Goal: Information Seeking & Learning: Check status

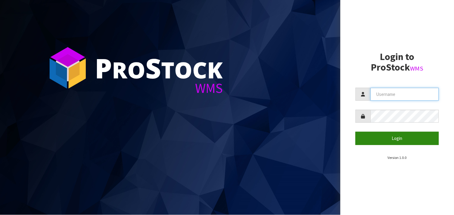
type input "BABW"
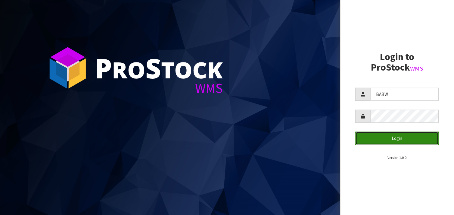
click at [405, 138] on button "Login" at bounding box center [397, 138] width 83 height 13
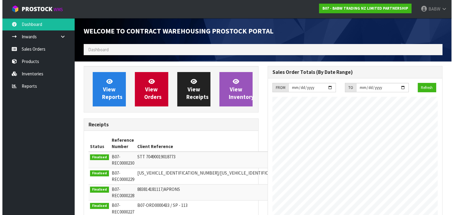
scroll to position [335, 184]
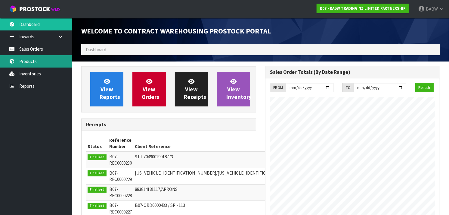
click at [27, 61] on link "Products" at bounding box center [36, 61] width 72 height 12
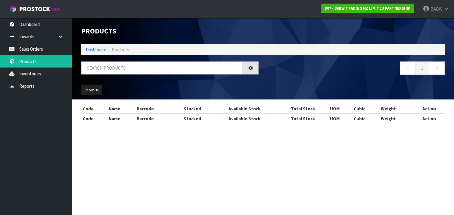
click at [36, 72] on div "Products Import Products Drop file here to import csv template Dashboard Produc…" at bounding box center [227, 67] width 454 height 134
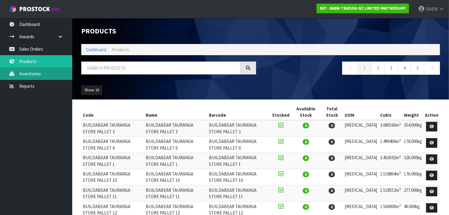
click at [36, 72] on link "Inventories" at bounding box center [36, 73] width 72 height 12
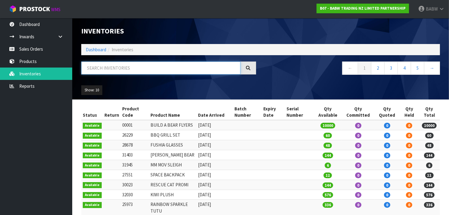
click at [124, 70] on input "text" at bounding box center [160, 67] width 159 height 13
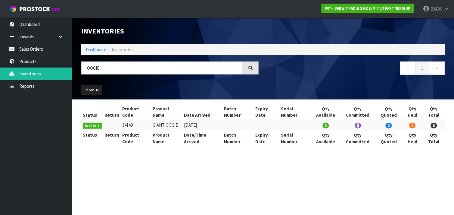
drag, startPoint x: 353, startPoint y: 119, endPoint x: 375, endPoint y: 118, distance: 21.7
click at [375, 120] on td "6" at bounding box center [358, 125] width 34 height 10
drag, startPoint x: 374, startPoint y: 118, endPoint x: 349, endPoint y: 120, distance: 24.8
click at [349, 120] on td "6" at bounding box center [358, 125] width 34 height 10
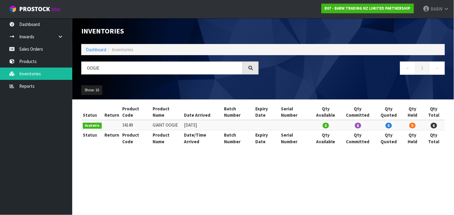
click at [349, 120] on td "6" at bounding box center [358, 125] width 34 height 10
drag, startPoint x: 351, startPoint y: 120, endPoint x: 439, endPoint y: 117, distance: 87.4
click at [439, 120] on tr "Available 34149 GIANT OOGIE [DATE] 0 6 0 0 6" at bounding box center [263, 125] width 364 height 10
click at [439, 120] on td "6" at bounding box center [434, 125] width 22 height 10
drag, startPoint x: 439, startPoint y: 117, endPoint x: 148, endPoint y: 118, distance: 290.7
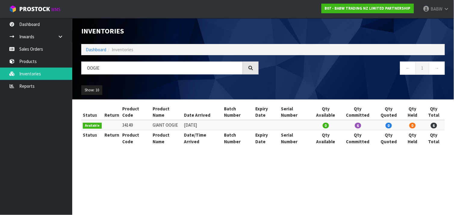
click at [148, 120] on tr "Available 34149 GIANT OOGIE [DATE] 0 6 0 0 6" at bounding box center [263, 125] width 364 height 10
click at [148, 120] on td "34149" at bounding box center [136, 125] width 30 height 10
drag, startPoint x: 148, startPoint y: 118, endPoint x: 215, endPoint y: 117, distance: 67.5
click at [215, 120] on tr "Available 34149 GIANT OOGIE [DATE] 0 6 0 0 6" at bounding box center [263, 125] width 364 height 10
click at [215, 120] on td "[DATE]" at bounding box center [203, 125] width 40 height 10
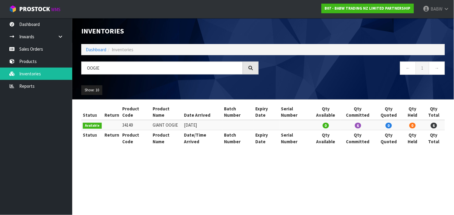
drag, startPoint x: 193, startPoint y: 116, endPoint x: 148, endPoint y: 115, distance: 44.9
click at [148, 120] on tr "Available 34149 GIANT OOGIE [DATE] 0 6 0 0 6" at bounding box center [263, 125] width 364 height 10
click at [148, 120] on td "34149" at bounding box center [136, 125] width 30 height 10
drag, startPoint x: 148, startPoint y: 115, endPoint x: 209, endPoint y: 119, distance: 60.7
click at [209, 120] on tr "Available 34149 GIANT OOGIE [DATE] 0 6 0 0 6" at bounding box center [263, 125] width 364 height 10
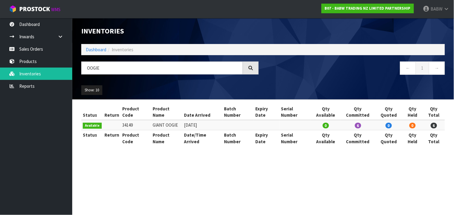
click at [209, 120] on td "[DATE]" at bounding box center [203, 125] width 40 height 10
drag, startPoint x: 209, startPoint y: 119, endPoint x: 155, endPoint y: 119, distance: 53.6
click at [155, 120] on tr "Available 34149 GIANT OOGIE [DATE] 0 6 0 0 6" at bounding box center [263, 125] width 364 height 10
click at [155, 120] on td "GIANT OOGIE" at bounding box center [167, 125] width 31 height 10
drag, startPoint x: 155, startPoint y: 119, endPoint x: 208, endPoint y: 120, distance: 53.0
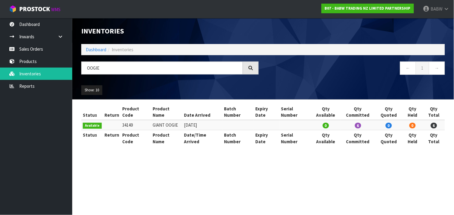
click at [208, 120] on tr "Available 34149 GIANT OOGIE [DATE] 0 6 0 0 6" at bounding box center [263, 125] width 364 height 10
click at [208, 120] on td "[DATE]" at bounding box center [203, 125] width 40 height 10
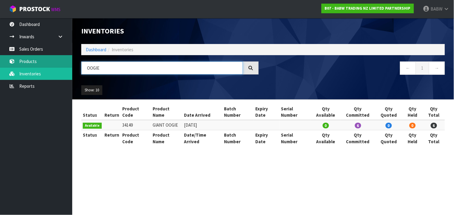
drag, startPoint x: 117, startPoint y: 71, endPoint x: 17, endPoint y: 59, distance: 100.1
click at [17, 59] on body "Toggle navigation ProStock WMS B07 - BABW TRADING NZ LIMITED PARTNERSHIP BABW L…" at bounding box center [227, 107] width 454 height 215
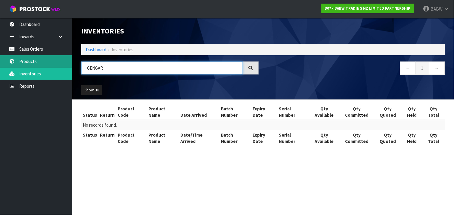
drag, startPoint x: 104, startPoint y: 69, endPoint x: 19, endPoint y: 65, distance: 85.3
click at [19, 65] on body "Toggle navigation ProStock WMS B07 - BABW TRADING NZ LIMITED PARTNERSHIP BABW L…" at bounding box center [227, 107] width 454 height 215
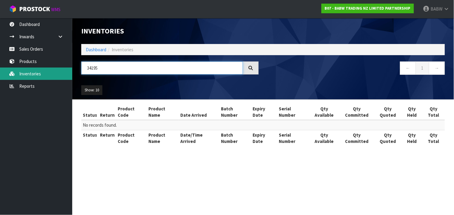
drag, startPoint x: 90, startPoint y: 70, endPoint x: 47, endPoint y: 69, distance: 43.4
click at [47, 69] on body "Toggle navigation ProStock WMS B07 - BABW TRADING NZ LIMITED PARTNERSHIP BABW L…" at bounding box center [227, 107] width 454 height 215
type input "GOBLIN"
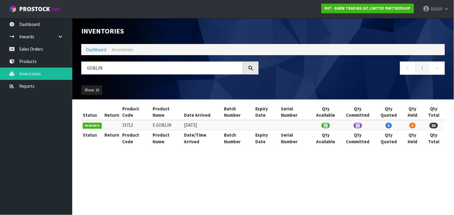
drag, startPoint x: 363, startPoint y: 119, endPoint x: 318, endPoint y: 119, distance: 45.2
click at [318, 120] on tr "Available 33712 E GOBLIN [DATE] 72 24 0 0 96" at bounding box center [263, 125] width 364 height 10
click at [318, 120] on td "72" at bounding box center [326, 125] width 30 height 10
drag, startPoint x: 318, startPoint y: 119, endPoint x: 371, endPoint y: 120, distance: 52.4
click at [371, 120] on tr "Available 33712 E GOBLIN [DATE] 72 24 0 0 96" at bounding box center [263, 125] width 364 height 10
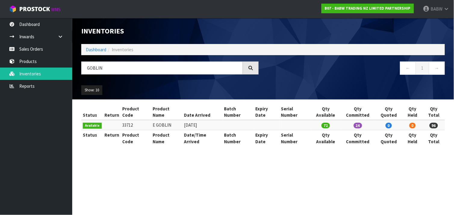
click at [371, 120] on td "24" at bounding box center [358, 125] width 34 height 10
drag, startPoint x: 371, startPoint y: 120, endPoint x: 310, endPoint y: 119, distance: 60.9
click at [310, 120] on tr "Available 33712 E GOBLIN [DATE] 72 24 0 0 96" at bounding box center [263, 125] width 364 height 10
click at [310, 120] on td at bounding box center [295, 125] width 31 height 10
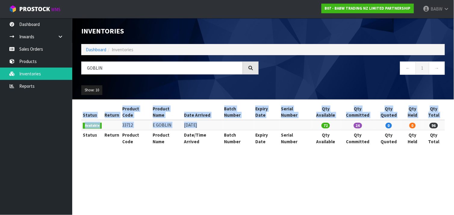
drag, startPoint x: 313, startPoint y: 119, endPoint x: 454, endPoint y: 118, distance: 141.0
click at [454, 118] on section "Status Return Product Code Product Name Date Arrived Batch Number Expiry Date S…" at bounding box center [263, 128] width 382 height 58
drag, startPoint x: 454, startPoint y: 118, endPoint x: 437, endPoint y: 118, distance: 16.9
click at [437, 123] on span "96" at bounding box center [434, 126] width 8 height 6
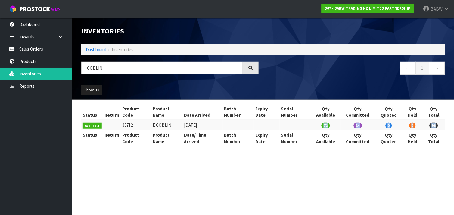
drag, startPoint x: 437, startPoint y: 118, endPoint x: 320, endPoint y: 116, distance: 116.9
click at [320, 120] on tr "Available 33712 E GOBLIN [DATE] 72 24 0 0 96" at bounding box center [263, 125] width 364 height 10
click at [320, 120] on td "72" at bounding box center [326, 125] width 30 height 10
drag, startPoint x: 324, startPoint y: 116, endPoint x: 439, endPoint y: 120, distance: 114.5
click at [439, 120] on tr "Available 33712 E GOBLIN [DATE] 72 24 0 0 96" at bounding box center [263, 125] width 364 height 10
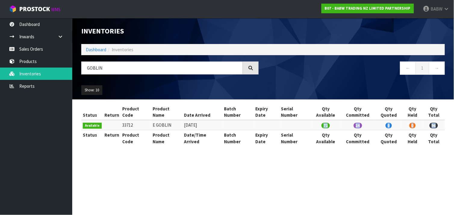
click at [439, 120] on td "96" at bounding box center [434, 125] width 22 height 10
drag, startPoint x: 436, startPoint y: 120, endPoint x: 314, endPoint y: 119, distance: 121.7
click at [314, 120] on tr "Available 33712 E GOBLIN [DATE] 72 24 0 0 96" at bounding box center [263, 125] width 364 height 10
click at [314, 120] on td "72" at bounding box center [326, 125] width 30 height 10
drag, startPoint x: 441, startPoint y: 120, endPoint x: 324, endPoint y: 117, distance: 117.5
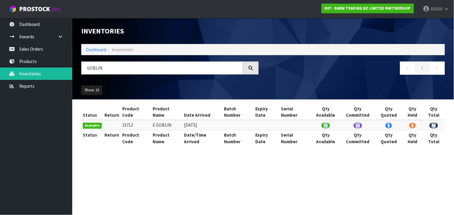
click at [324, 120] on tr "Available 33712 E GOBLIN [DATE] 72 24 0 0 96" at bounding box center [263, 125] width 364 height 10
click at [324, 120] on td "72" at bounding box center [326, 125] width 30 height 10
drag, startPoint x: 324, startPoint y: 117, endPoint x: 437, endPoint y: 119, distance: 113.6
click at [437, 120] on tr "Available 33712 E GOBLIN [DATE] 72 24 0 0 96" at bounding box center [263, 125] width 364 height 10
click at [437, 123] on span "96" at bounding box center [434, 126] width 8 height 6
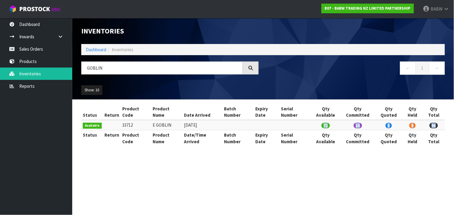
drag, startPoint x: 437, startPoint y: 119, endPoint x: 315, endPoint y: 121, distance: 122.0
click at [315, 121] on tr "Available 33712 E GOBLIN [DATE] 72 24 0 0 96" at bounding box center [263, 125] width 364 height 10
click at [315, 121] on td "72" at bounding box center [326, 125] width 30 height 10
drag, startPoint x: 315, startPoint y: 121, endPoint x: 441, endPoint y: 122, distance: 125.6
click at [441, 122] on tr "Available 33712 E GOBLIN [DATE] 72 24 0 0 96" at bounding box center [263, 125] width 364 height 10
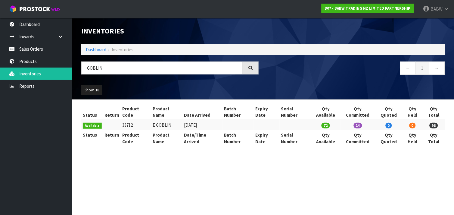
click at [441, 122] on td "96" at bounding box center [434, 125] width 22 height 10
drag, startPoint x: 217, startPoint y: 121, endPoint x: 110, endPoint y: 119, distance: 107.3
click at [110, 120] on tr "Available 33712 E GOBLIN [DATE] 72 24 0 0 96" at bounding box center [263, 125] width 364 height 10
click at [110, 120] on td at bounding box center [112, 125] width 18 height 10
drag, startPoint x: 142, startPoint y: 112, endPoint x: 214, endPoint y: 119, distance: 72.3
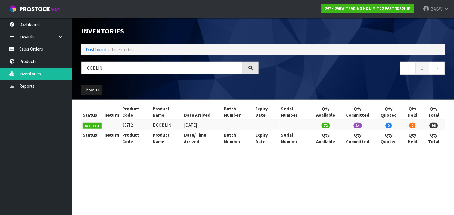
click at [214, 120] on tr "Available 33712 E GOBLIN [DATE] 72 24 0 0 96" at bounding box center [263, 125] width 364 height 10
click at [214, 120] on td "[DATE]" at bounding box center [203, 125] width 40 height 10
drag, startPoint x: 214, startPoint y: 119, endPoint x: 118, endPoint y: 119, distance: 95.8
click at [118, 120] on tr "Available 33712 E GOBLIN [DATE] 72 24 0 0 96" at bounding box center [263, 125] width 364 height 10
click at [118, 120] on td at bounding box center [112, 125] width 18 height 10
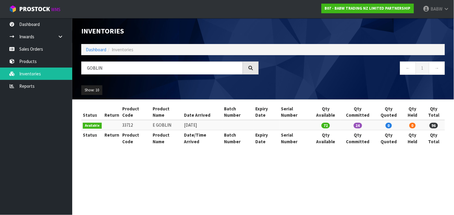
drag, startPoint x: 118, startPoint y: 119, endPoint x: 217, endPoint y: 118, distance: 98.8
click at [217, 120] on tr "Available 33712 E GOBLIN [DATE] 72 24 0 0 96" at bounding box center [263, 125] width 364 height 10
click at [217, 120] on td "[DATE]" at bounding box center [203, 125] width 40 height 10
drag, startPoint x: 213, startPoint y: 118, endPoint x: 107, endPoint y: 120, distance: 105.7
click at [107, 120] on tr "Available 33712 E GOBLIN [DATE] 72 24 0 0 96" at bounding box center [263, 125] width 364 height 10
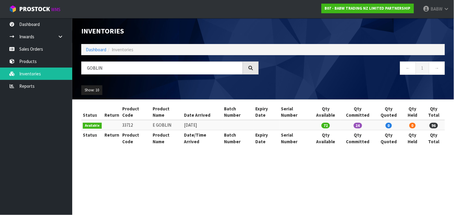
click at [107, 120] on td at bounding box center [112, 125] width 18 height 10
drag, startPoint x: 107, startPoint y: 120, endPoint x: 221, endPoint y: 118, distance: 113.6
click at [221, 120] on tr "Available 33712 E GOBLIN [DATE] 72 24 0 0 96" at bounding box center [263, 125] width 364 height 10
click at [221, 120] on td "[DATE]" at bounding box center [203, 125] width 40 height 10
drag, startPoint x: 210, startPoint y: 119, endPoint x: 118, endPoint y: 120, distance: 91.6
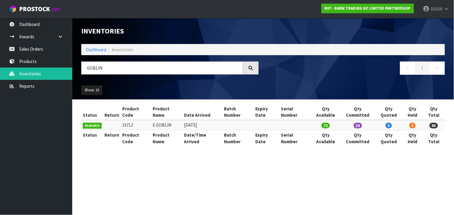
click at [118, 120] on tr "Available 33712 E GOBLIN [DATE] 72 24 0 0 96" at bounding box center [263, 125] width 364 height 10
click at [118, 120] on td at bounding box center [112, 125] width 18 height 10
drag, startPoint x: 123, startPoint y: 119, endPoint x: 211, endPoint y: 118, distance: 88.3
click at [211, 120] on tr "Available 33712 E GOBLIN [DATE] 72 24 0 0 96" at bounding box center [263, 125] width 364 height 10
click at [211, 120] on td "[DATE]" at bounding box center [203, 125] width 40 height 10
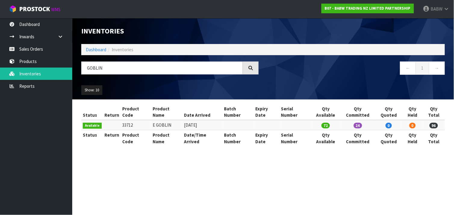
drag, startPoint x: 211, startPoint y: 118, endPoint x: 106, endPoint y: 117, distance: 104.8
click at [106, 120] on tr "Available 33712 E GOBLIN [DATE] 72 24 0 0 96" at bounding box center [263, 125] width 364 height 10
click at [106, 120] on td at bounding box center [112, 125] width 18 height 10
